Goal: Transaction & Acquisition: Purchase product/service

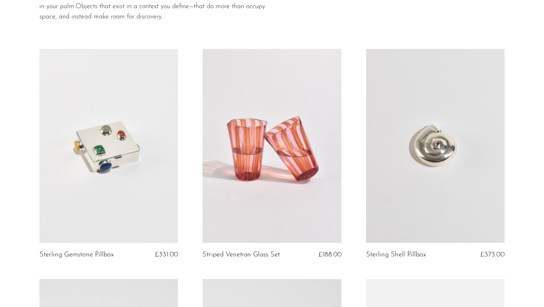
scroll to position [112, 0]
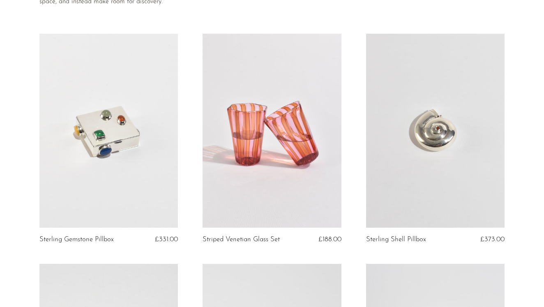
click at [443, 146] on link at bounding box center [435, 131] width 139 height 194
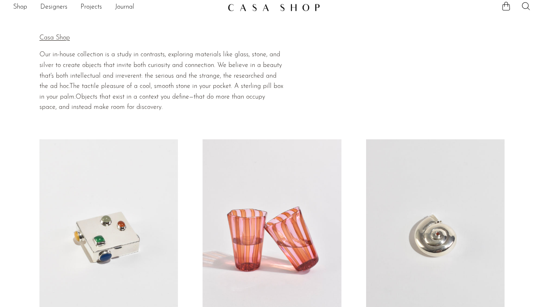
scroll to position [0, 0]
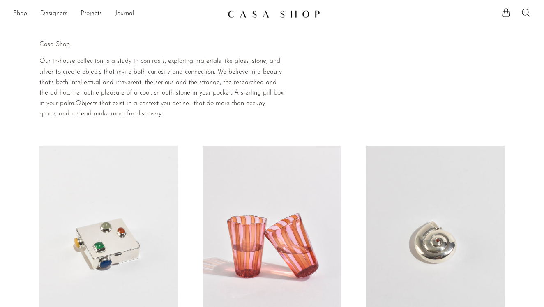
click at [26, 10] on link "Shop" at bounding box center [20, 14] width 14 height 11
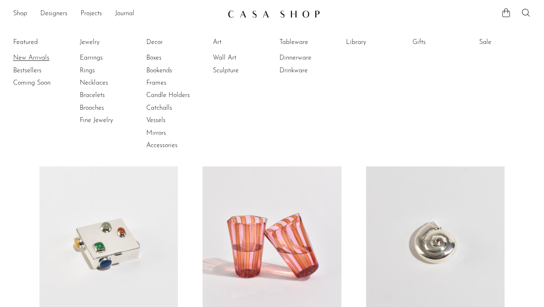
click at [41, 56] on link "New Arrivals" at bounding box center [44, 57] width 62 height 9
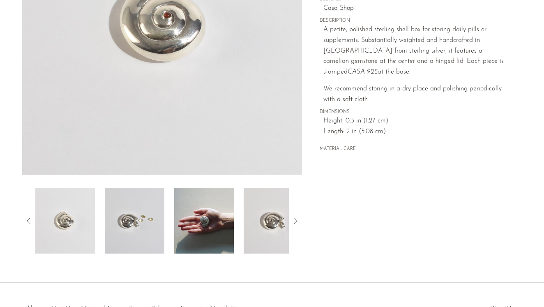
scroll to position [172, 0]
click at [210, 223] on img at bounding box center [204, 220] width 60 height 66
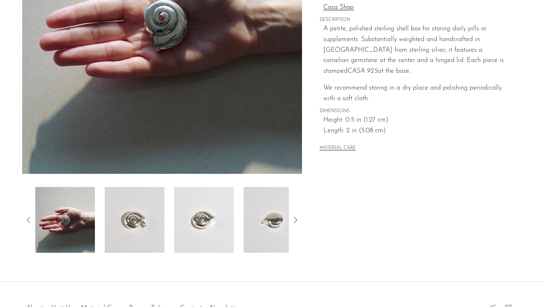
click at [196, 224] on img at bounding box center [204, 220] width 60 height 66
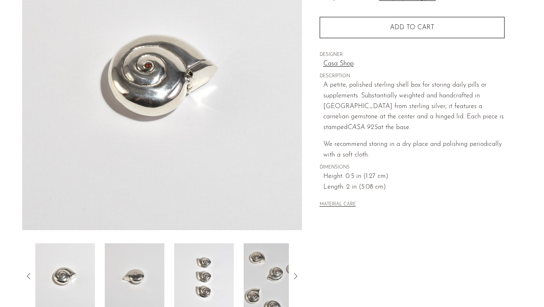
scroll to position [127, 0]
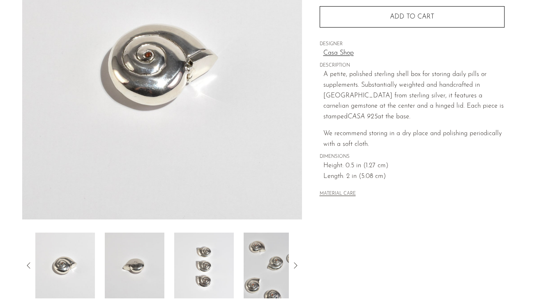
click at [223, 271] on img at bounding box center [204, 266] width 60 height 66
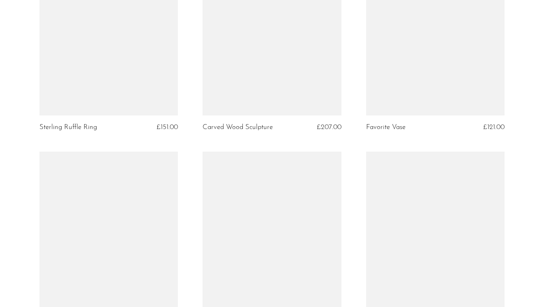
scroll to position [1102, 0]
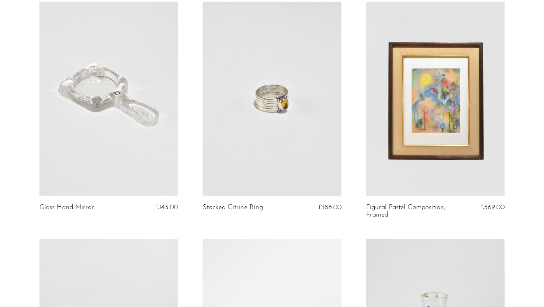
scroll to position [2234, 0]
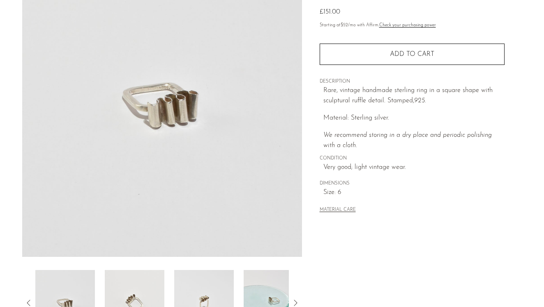
scroll to position [89, 0]
